Goal: Task Accomplishment & Management: Manage account settings

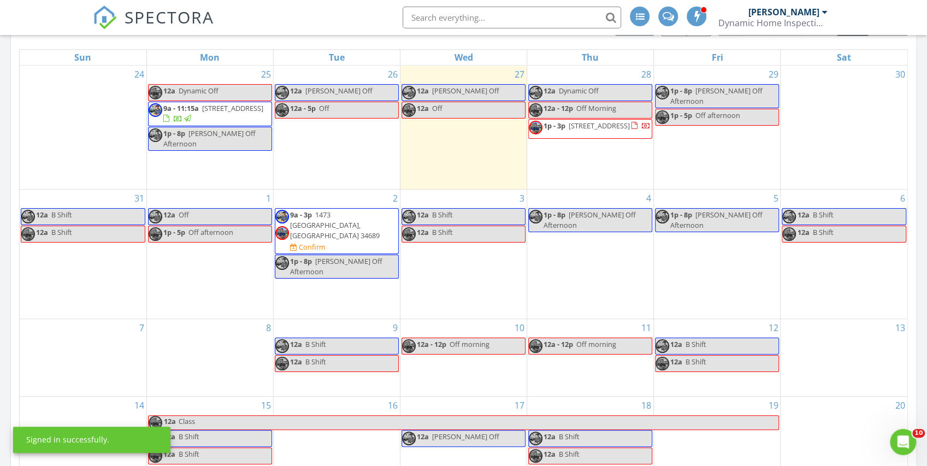
scroll to position [510, 0]
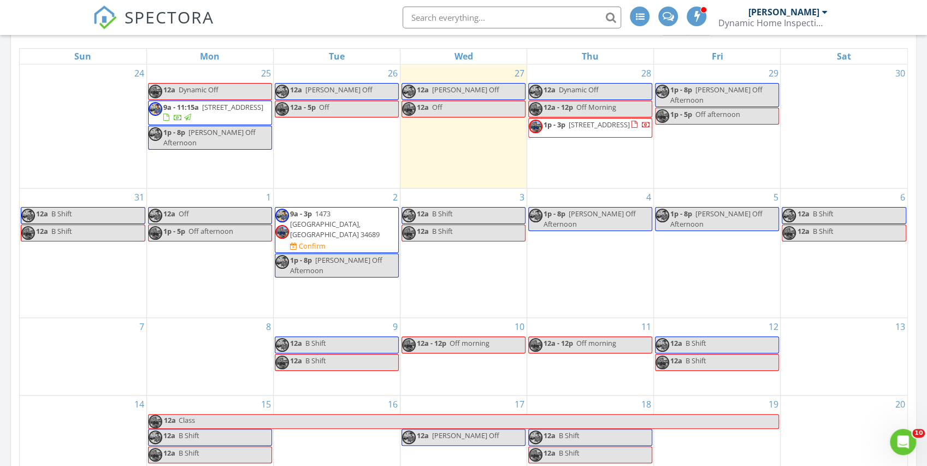
click at [382, 213] on span "9a - 3p 1473 Sail Harbor Cir, Tarpon Springs 34689 Confirm" at bounding box center [336, 230] width 123 height 43
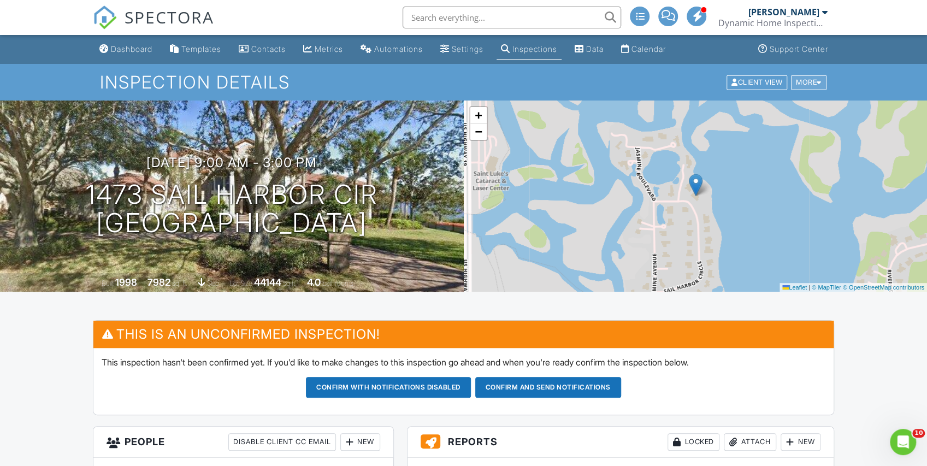
click at [816, 86] on div "More" at bounding box center [808, 82] width 35 height 15
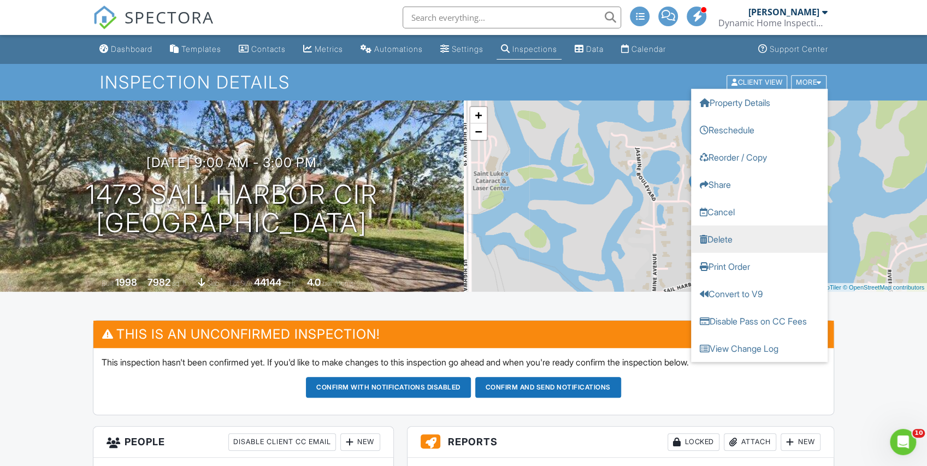
click at [750, 236] on link "Delete" at bounding box center [759, 238] width 137 height 27
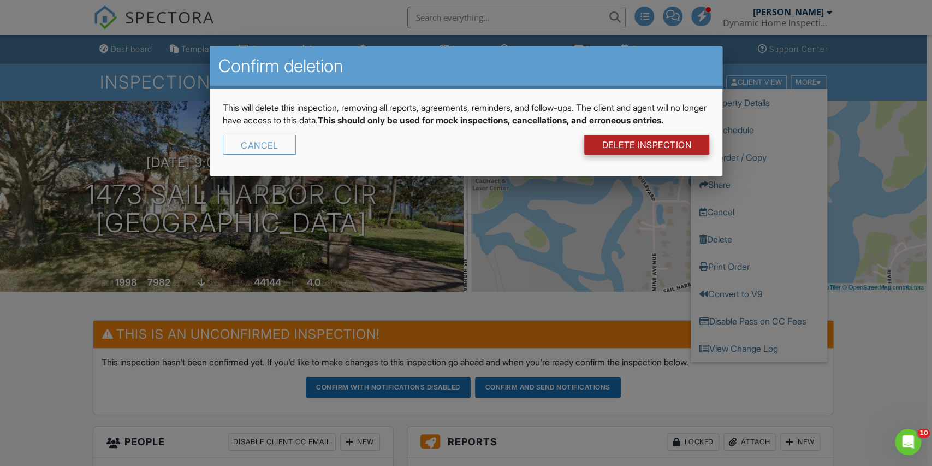
click at [662, 155] on link "DELETE Inspection" at bounding box center [646, 145] width 125 height 20
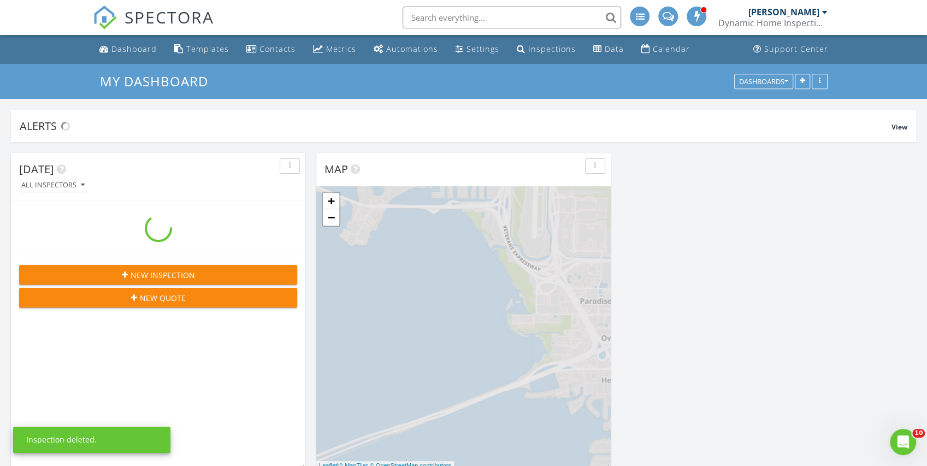
scroll to position [1005, 938]
